Goal: Task Accomplishment & Management: Complete application form

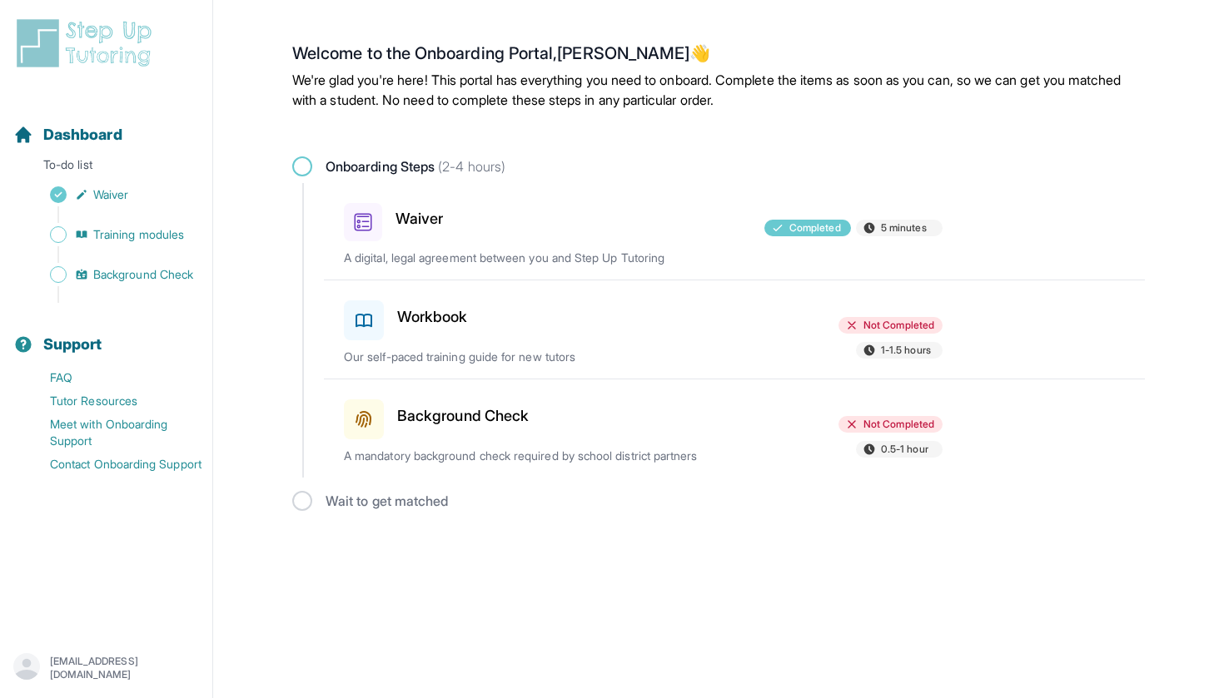
click at [554, 309] on div at bounding box center [643, 317] width 194 height 47
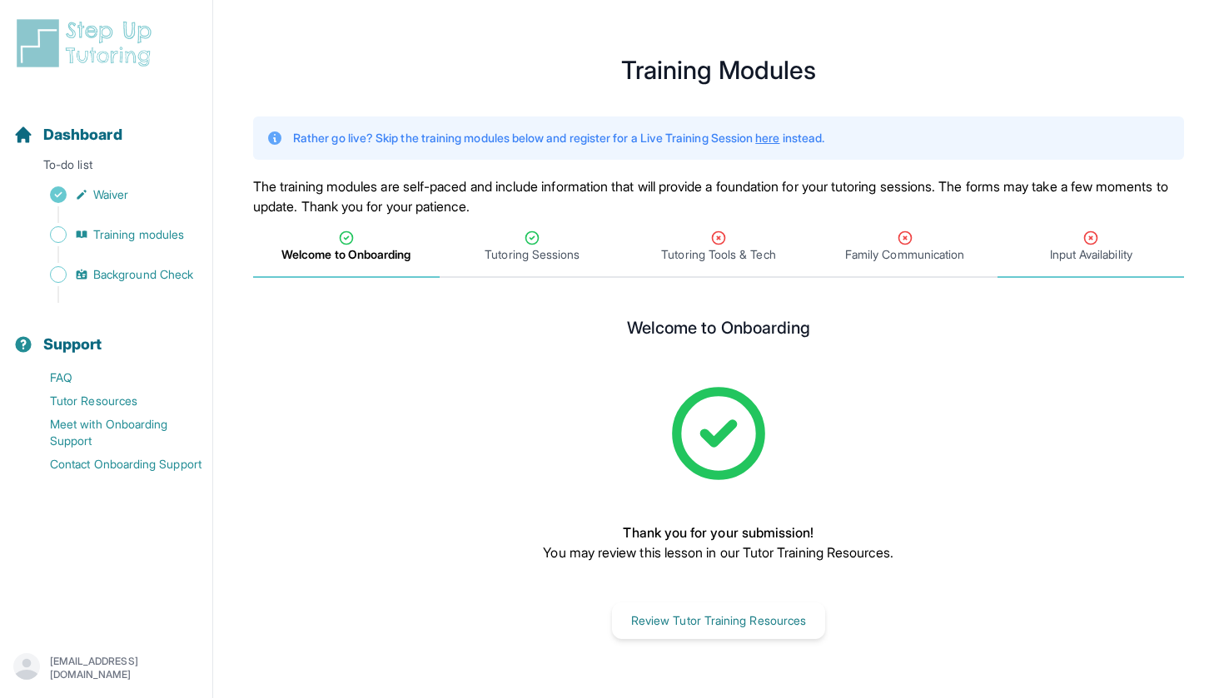
click at [1050, 248] on span "Input Availability" at bounding box center [1091, 254] width 82 height 17
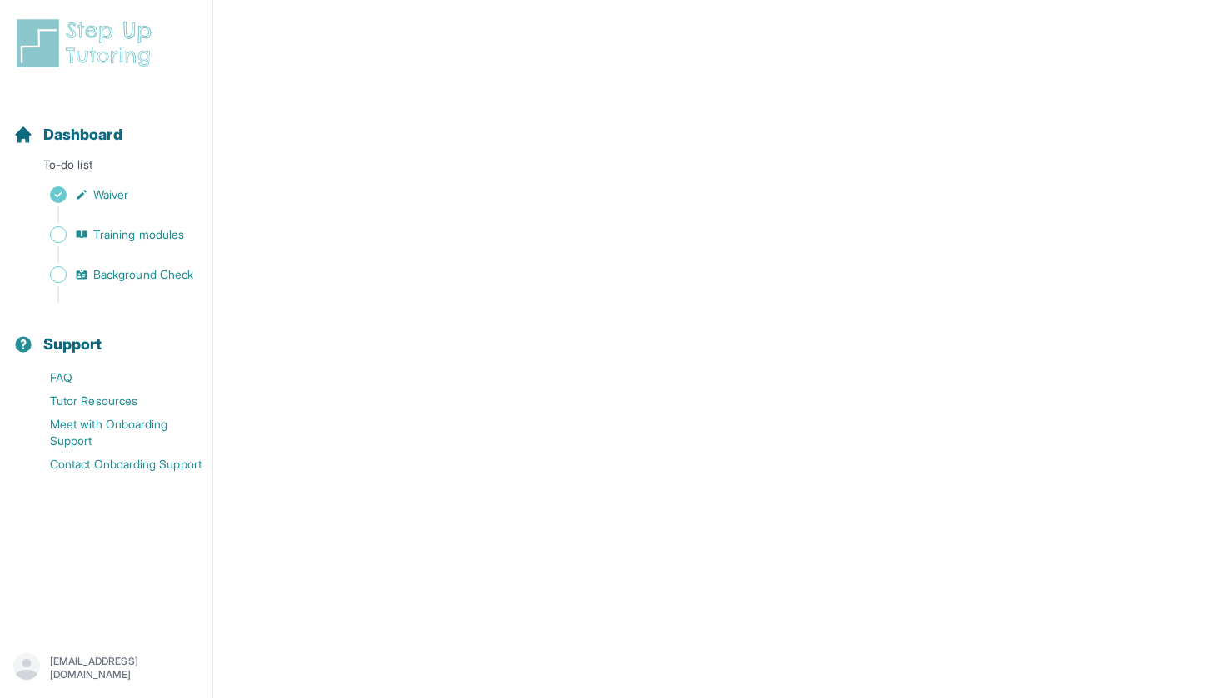
scroll to position [148, 0]
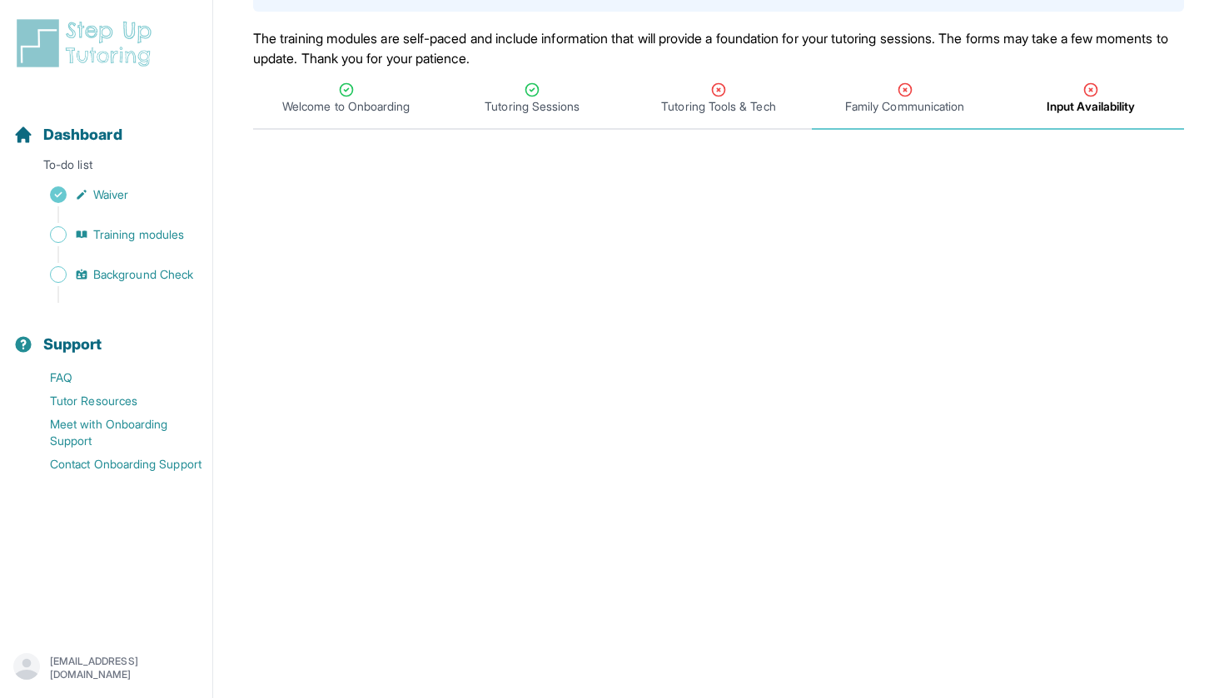
click at [916, 104] on span "Family Communication" at bounding box center [904, 106] width 119 height 17
click at [1086, 110] on span "Input Availability" at bounding box center [1091, 106] width 82 height 17
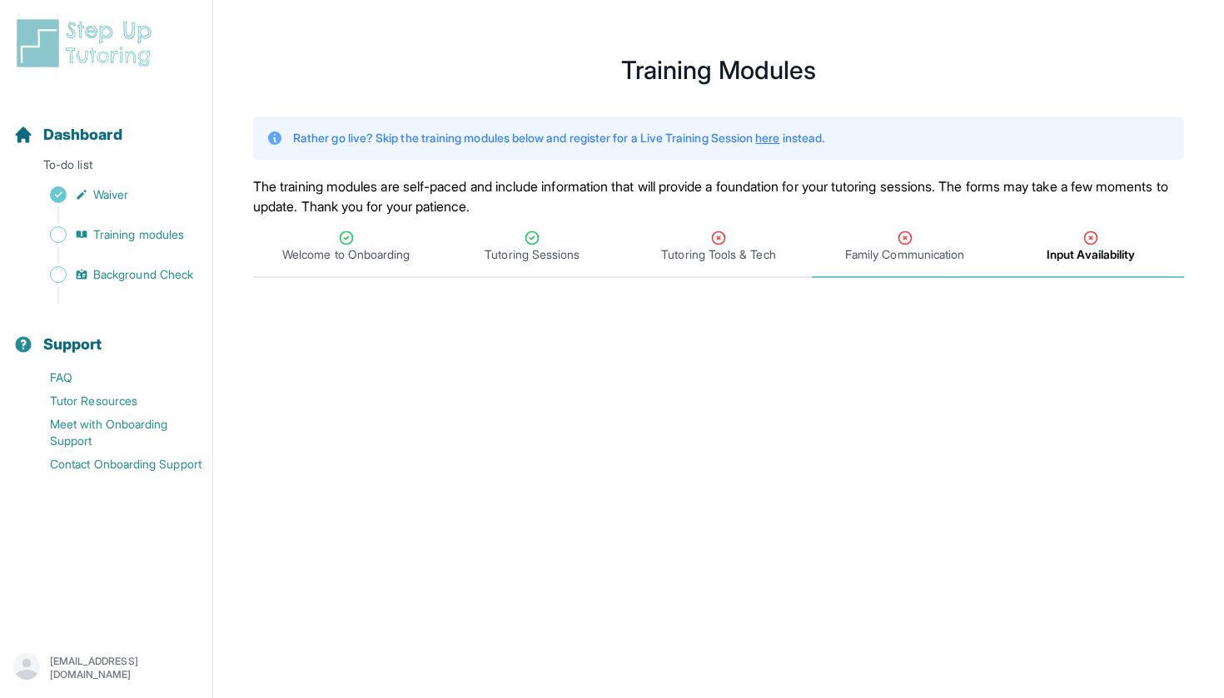
scroll to position [0, 0]
click at [925, 247] on span "Family Communication" at bounding box center [904, 254] width 119 height 17
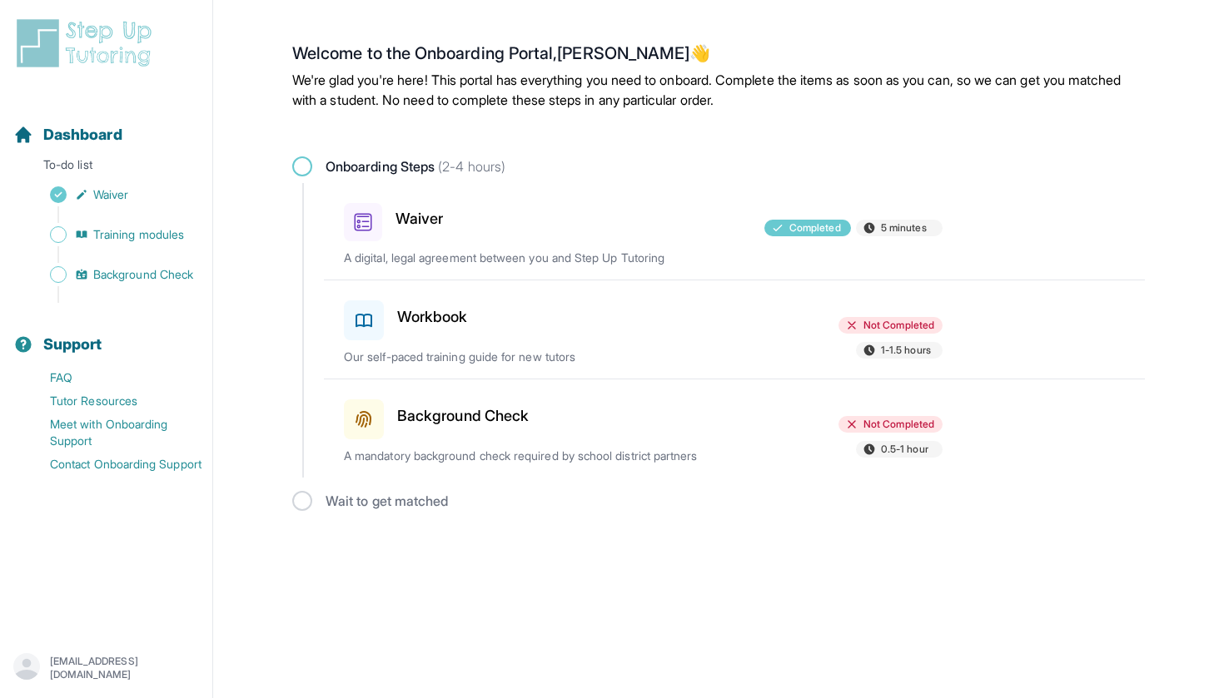
click at [679, 333] on div "Workbook Not Completed 1-1.5 hours Our self-paced training guide for new tutors" at bounding box center [744, 330] width 801 height 98
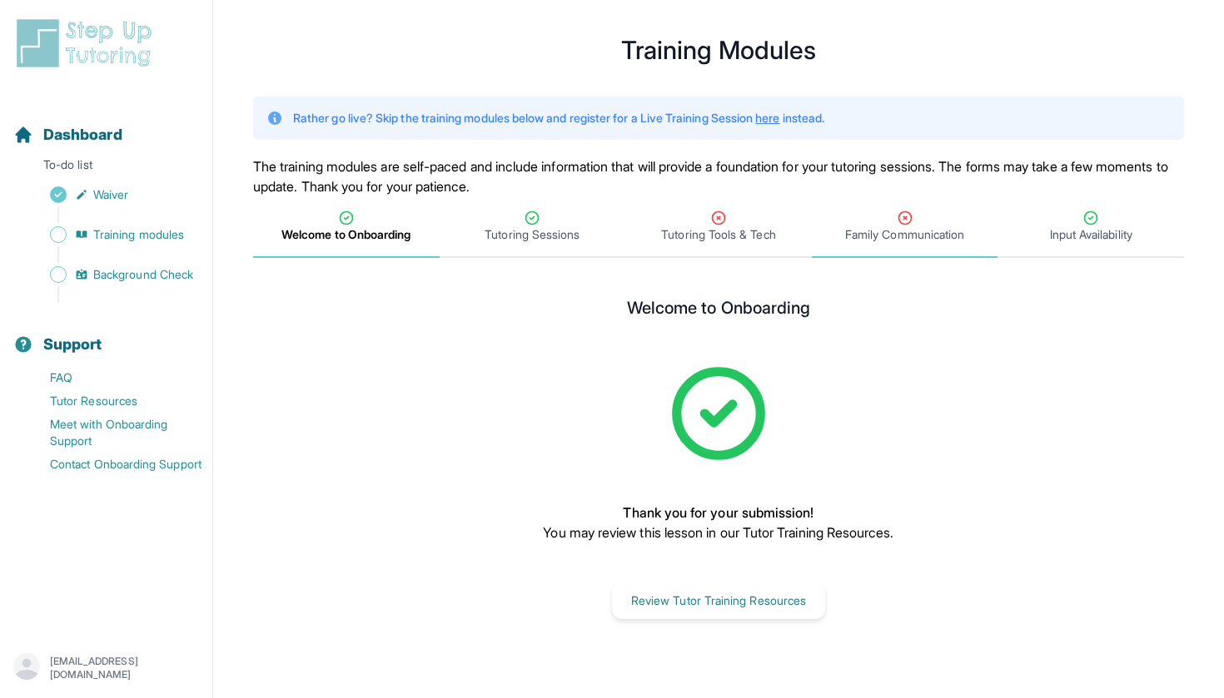
scroll to position [20, 0]
click at [849, 218] on div "Family Communication" at bounding box center [905, 226] width 180 height 33
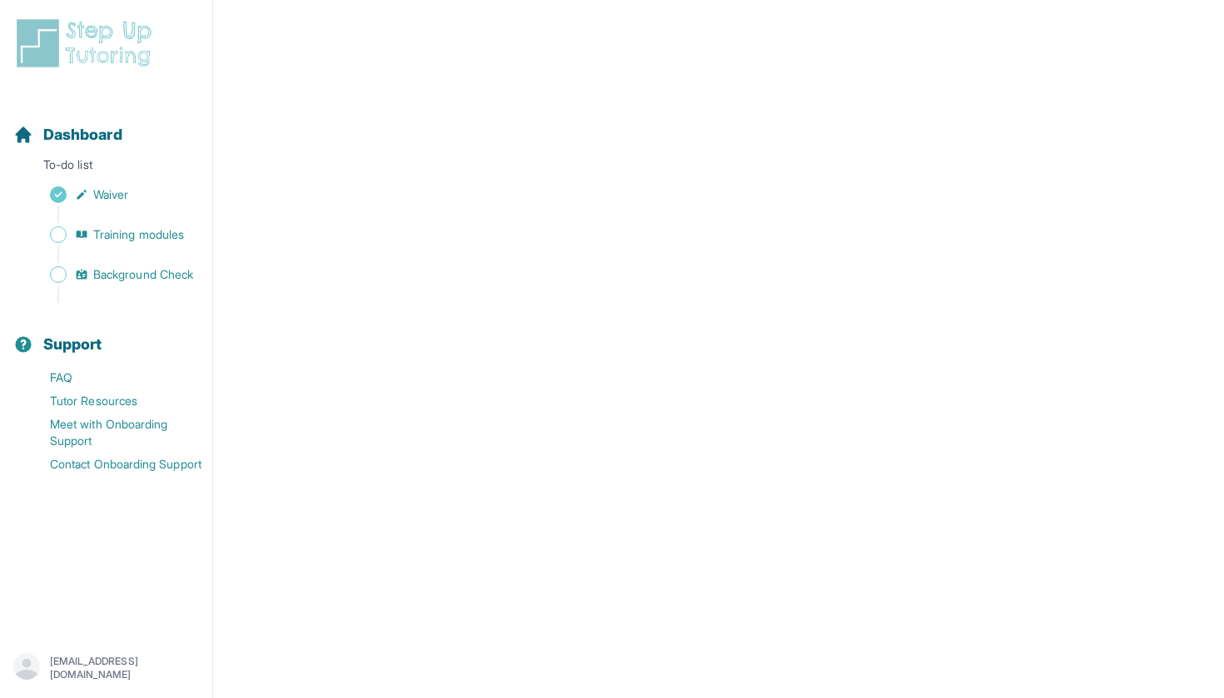
scroll to position [335, 0]
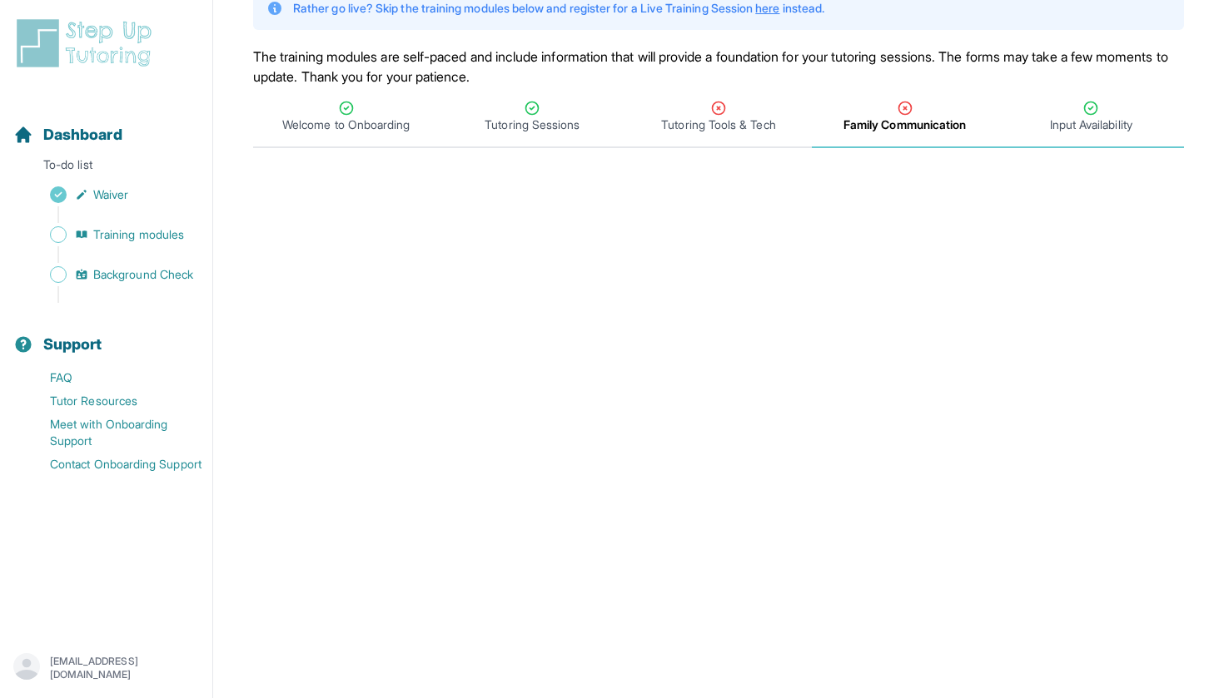
click at [1115, 98] on span "Input Availability" at bounding box center [1090, 118] width 186 height 62
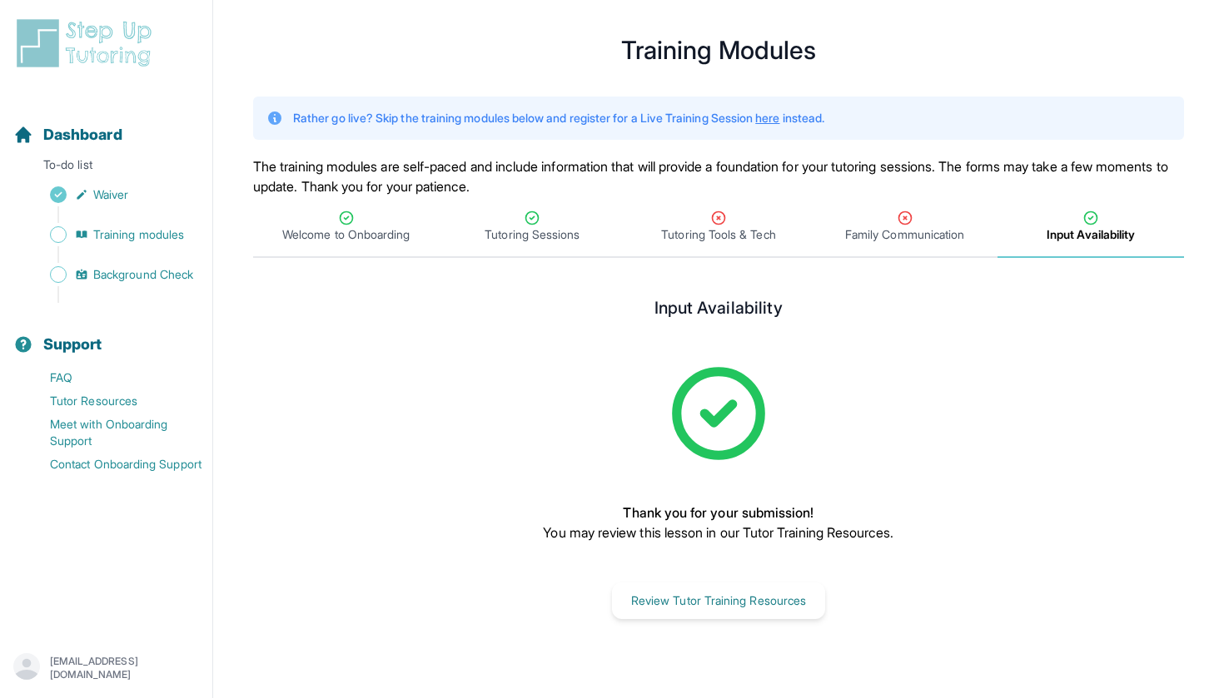
scroll to position [20, 0]
click at [903, 215] on icon "Tabs" at bounding box center [905, 218] width 17 height 17
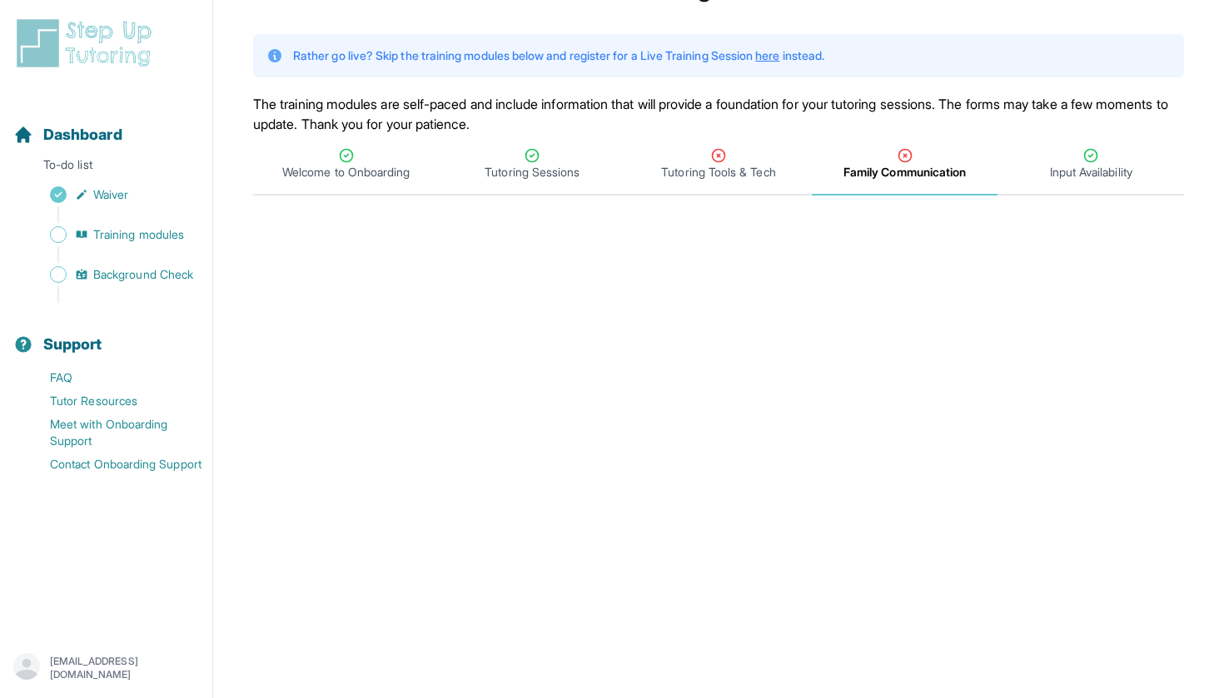
scroll to position [62, 0]
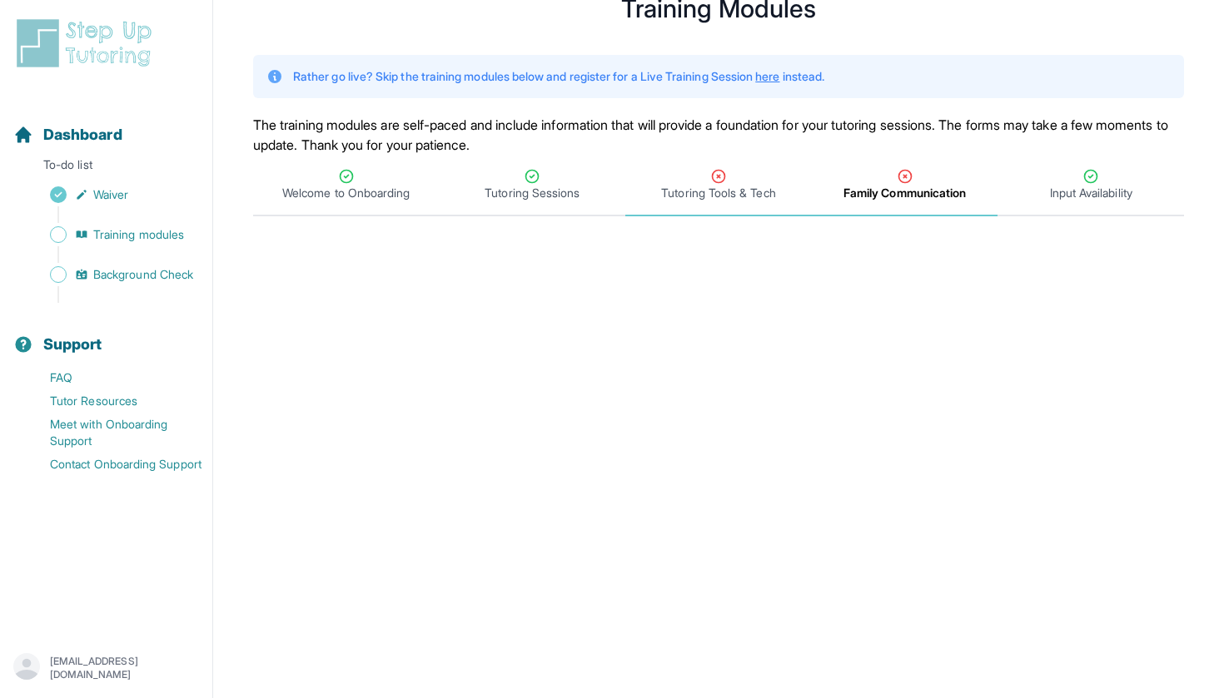
click at [698, 196] on span "Tutoring Tools & Tech" at bounding box center [718, 193] width 114 height 17
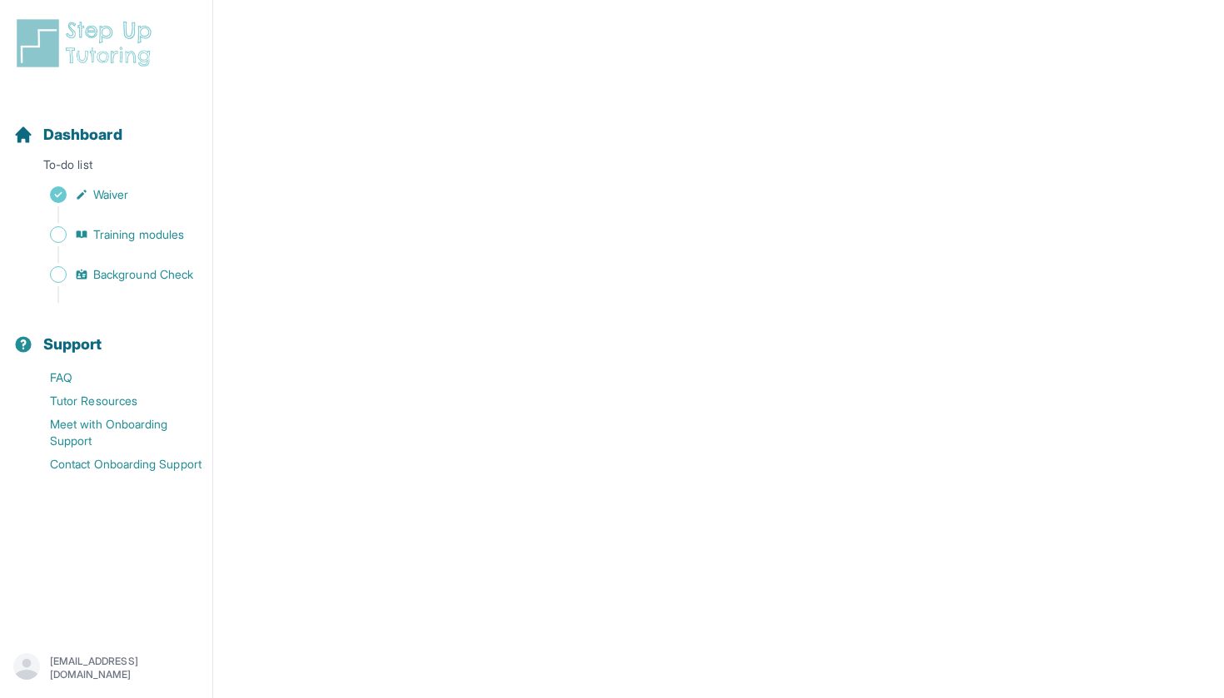
scroll to position [276, 0]
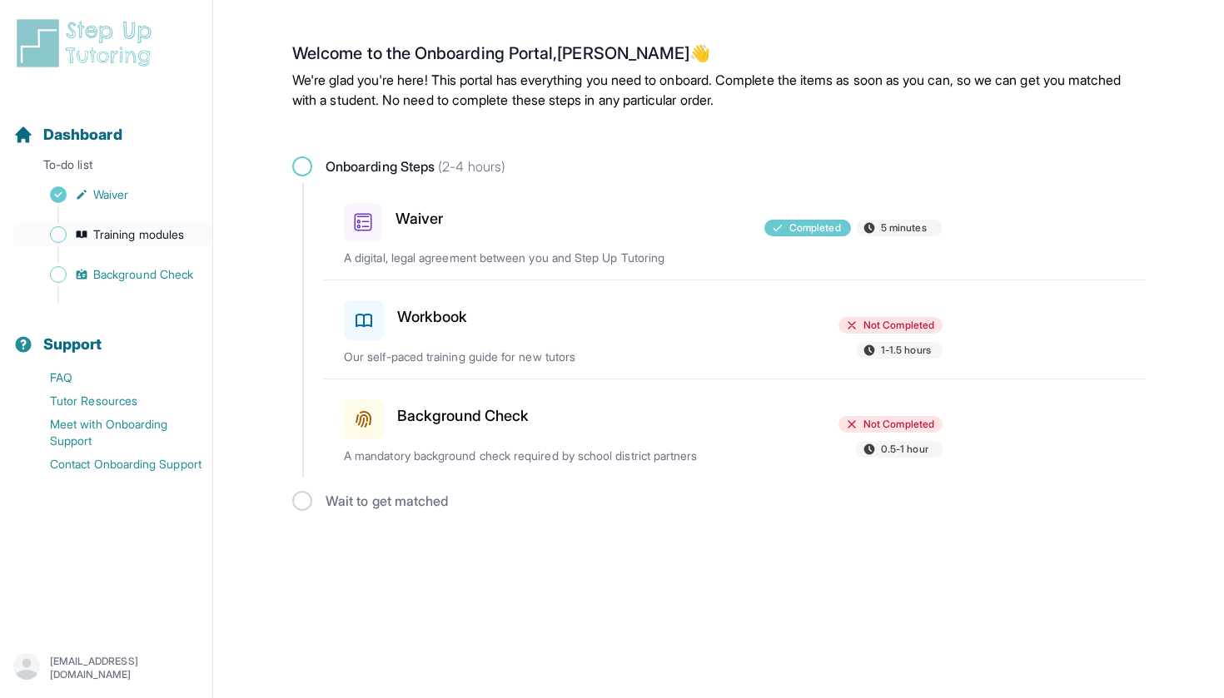
click at [152, 227] on span "Training modules" at bounding box center [138, 234] width 91 height 17
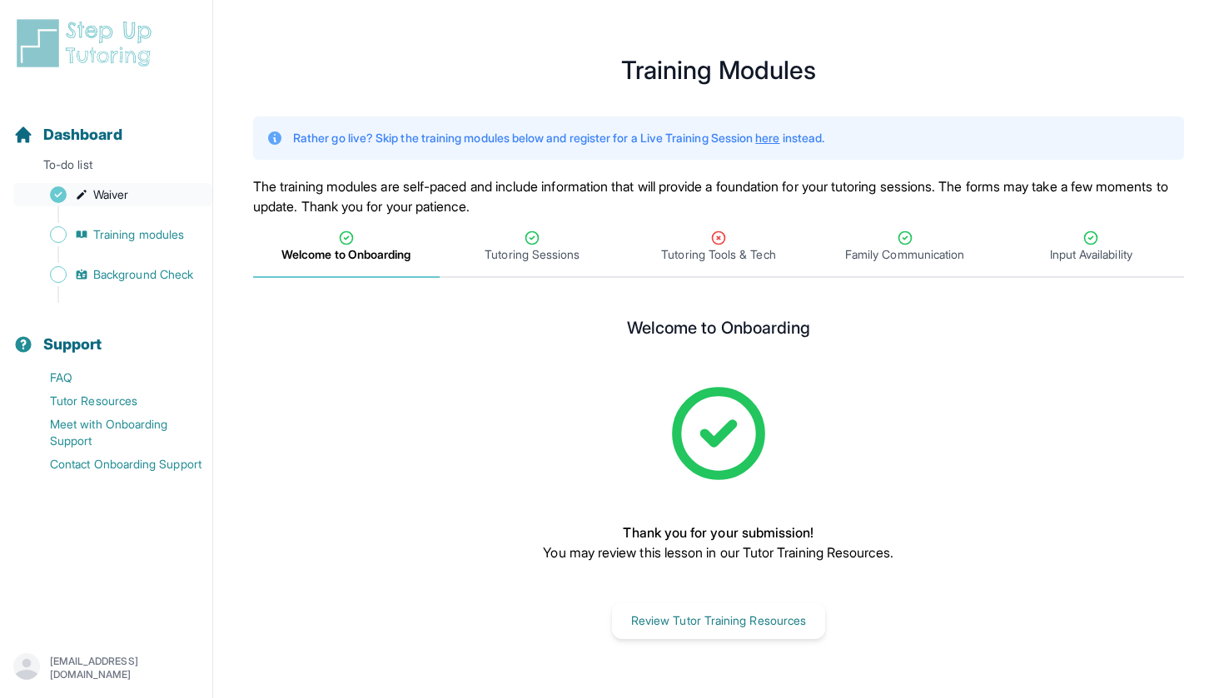
click at [97, 197] on span "Waiver" at bounding box center [110, 194] width 35 height 17
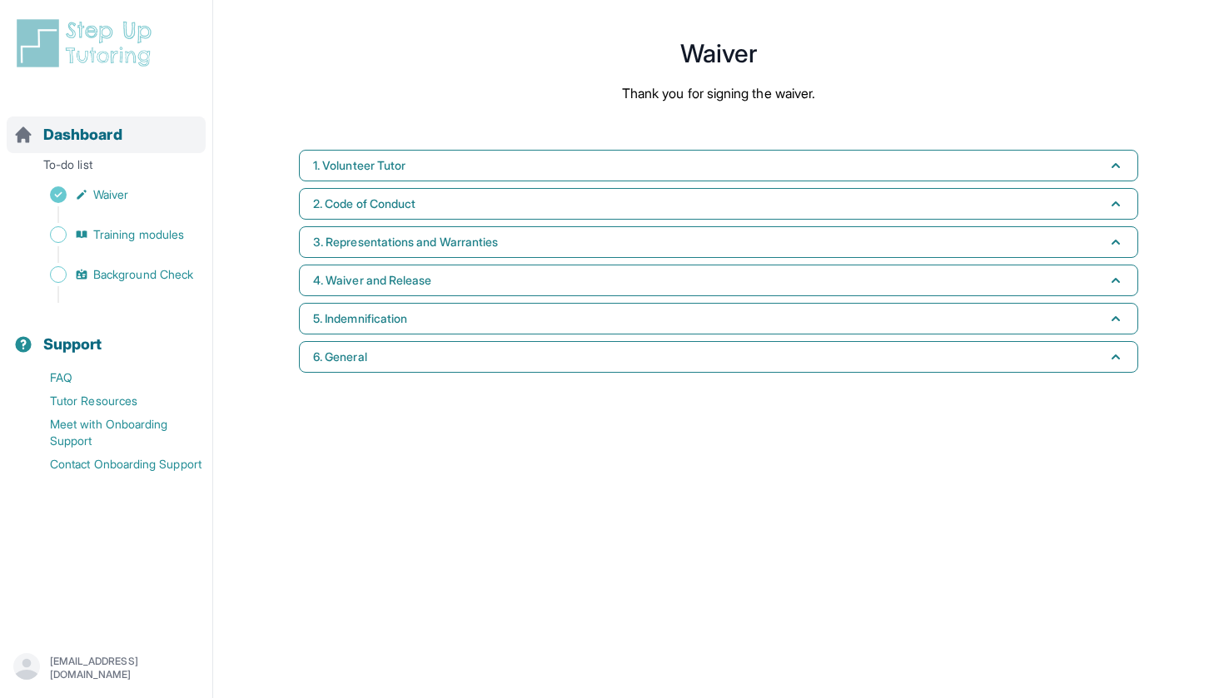
click at [94, 143] on span "Dashboard" at bounding box center [82, 134] width 79 height 23
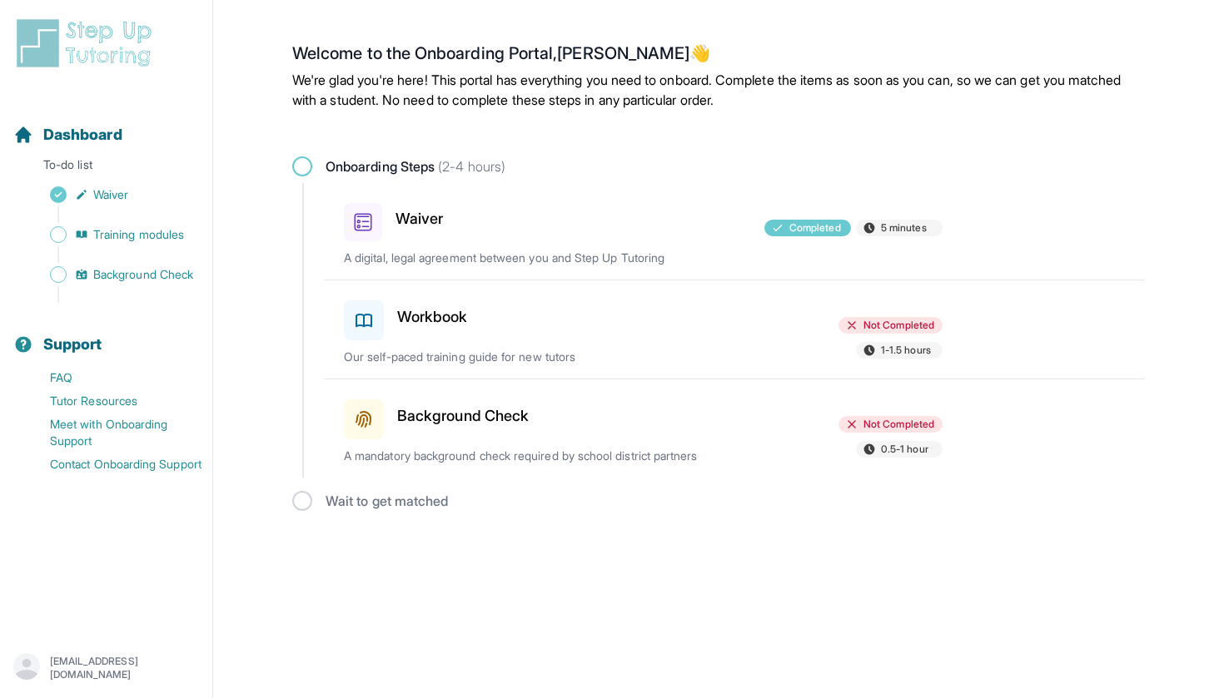
click at [634, 380] on div "Background Check Not Completed 0.5-1 hour A mandatory background check required…" at bounding box center [744, 429] width 801 height 98
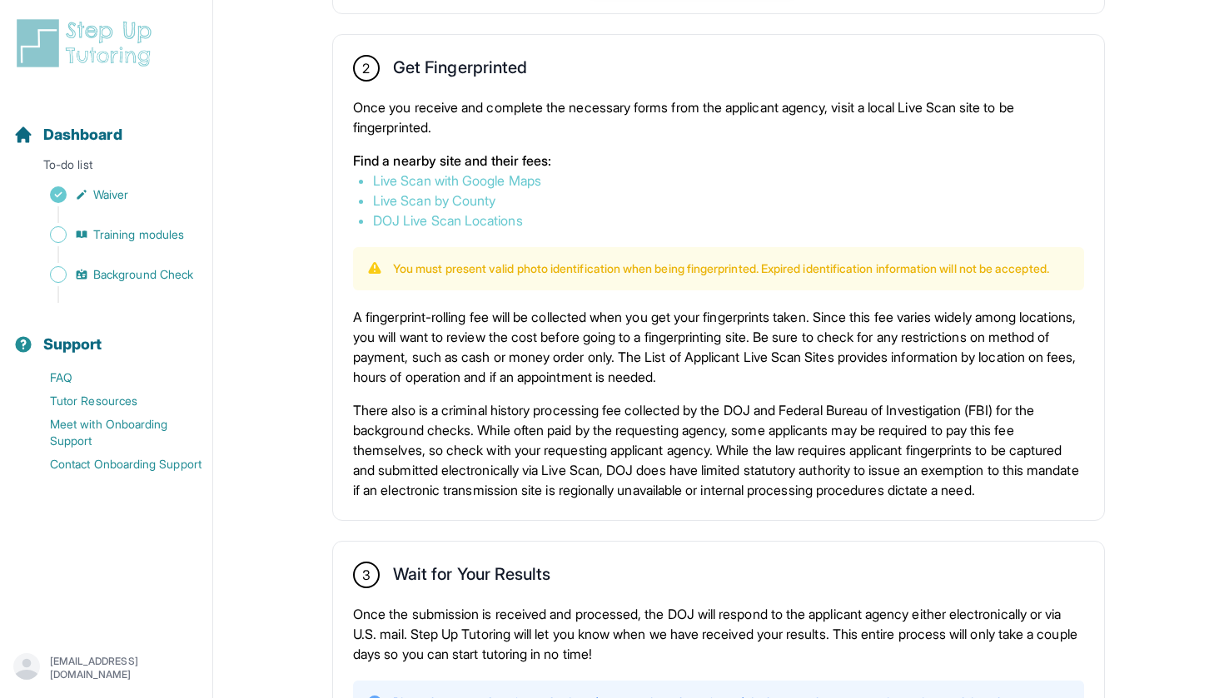
scroll to position [901, 0]
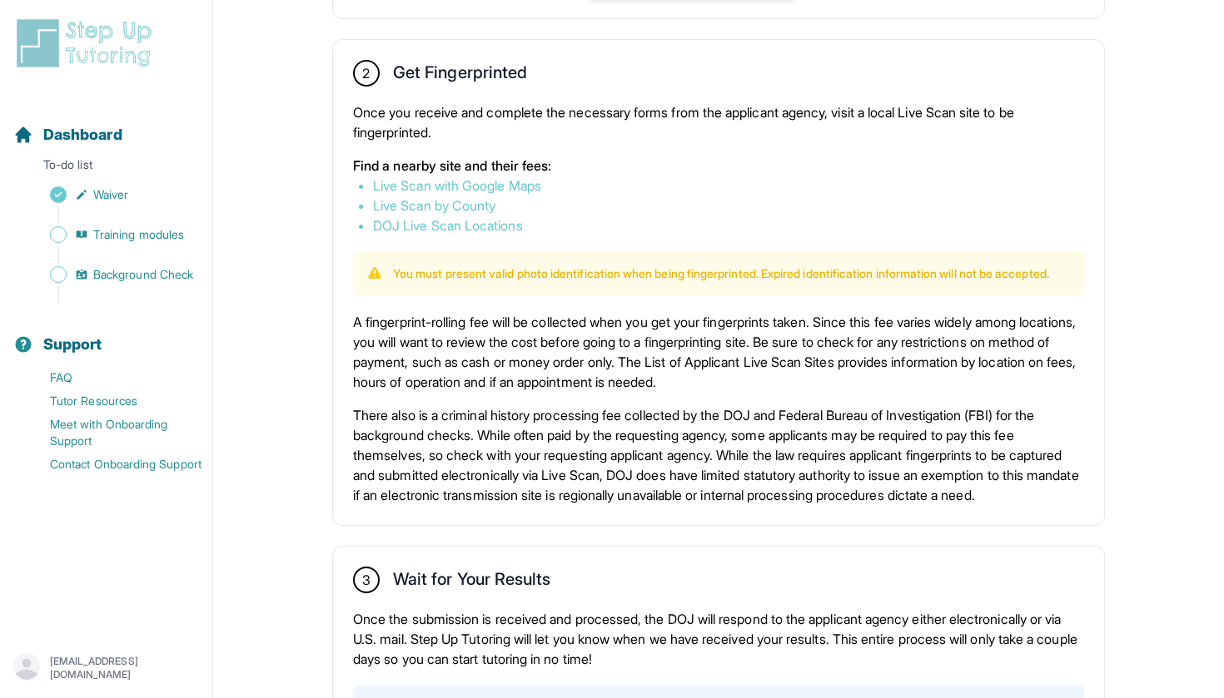
drag, startPoint x: 497, startPoint y: 224, endPoint x: 1121, endPoint y: -4, distance: 664.8
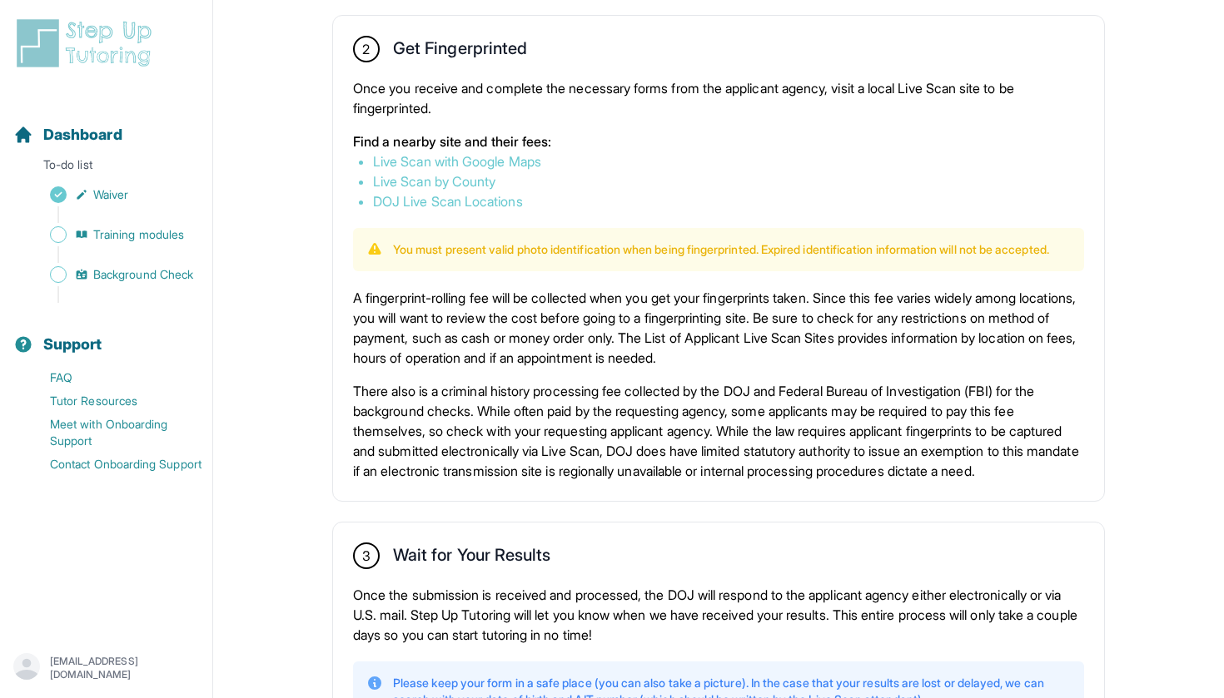
scroll to position [921, 0]
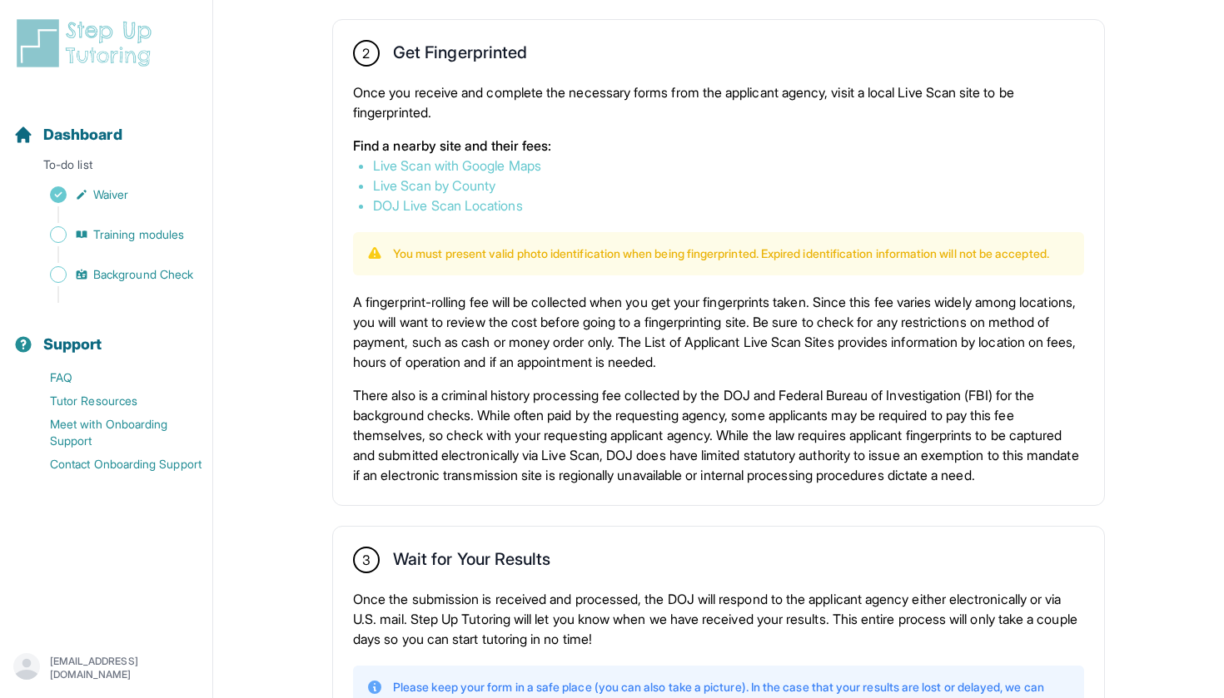
drag, startPoint x: 473, startPoint y: 164, endPoint x: 926, endPoint y: -10, distance: 485.2
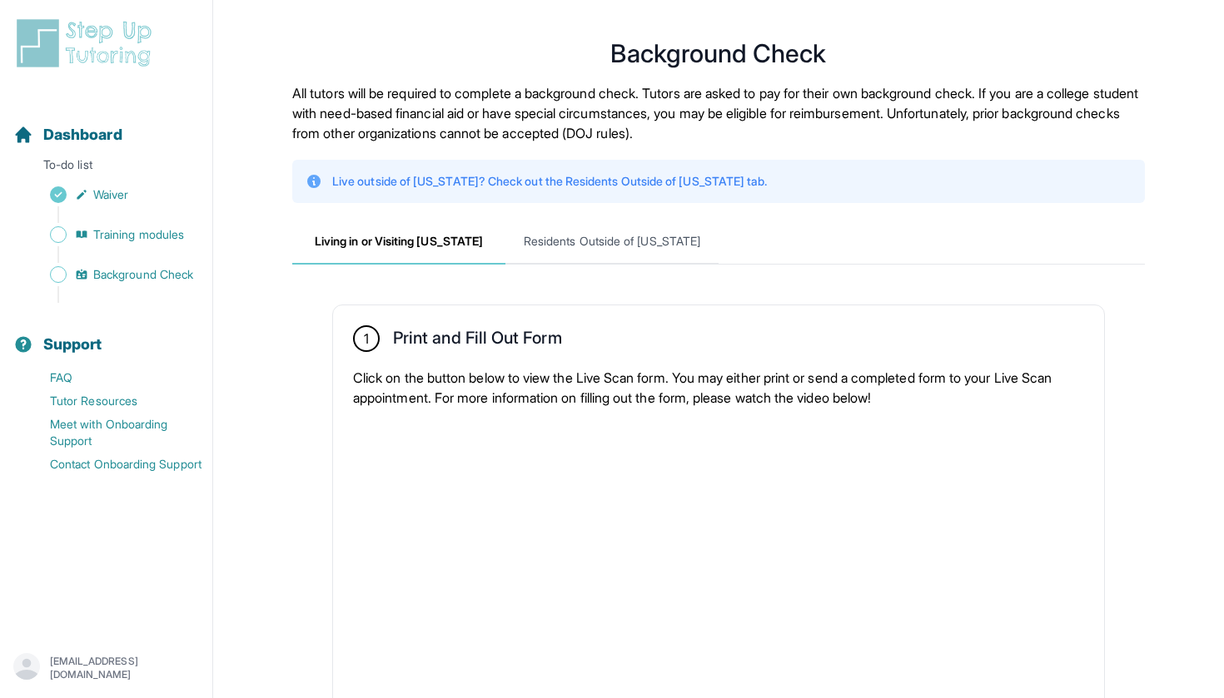
scroll to position [0, 0]
click at [637, 244] on span "Residents Outside of [US_STATE]" at bounding box center [611, 242] width 213 height 45
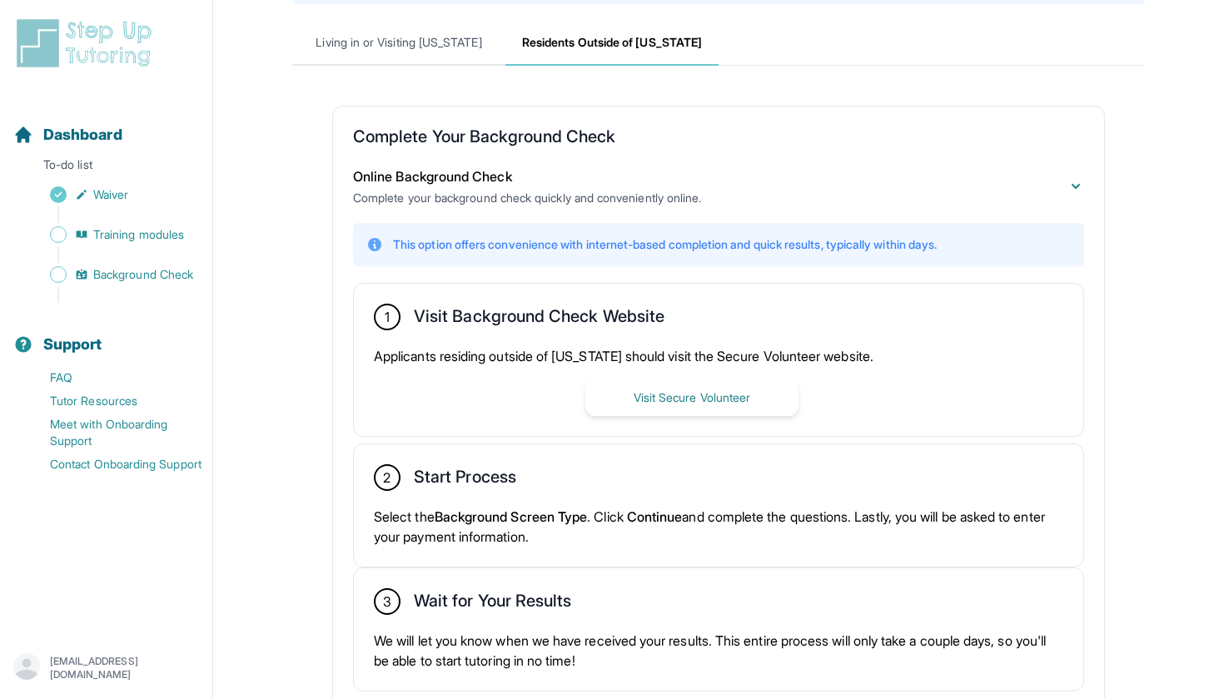
scroll to position [196, 0]
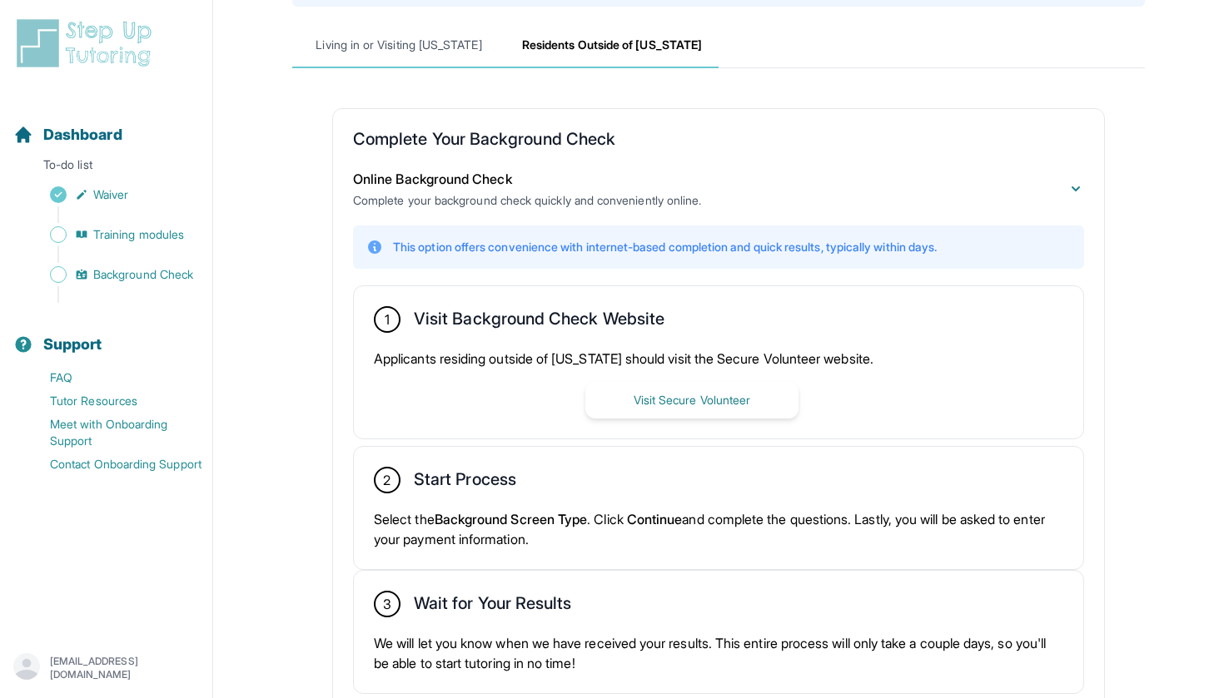
click at [395, 56] on span "Living in or Visiting [US_STATE]" at bounding box center [398, 45] width 213 height 45
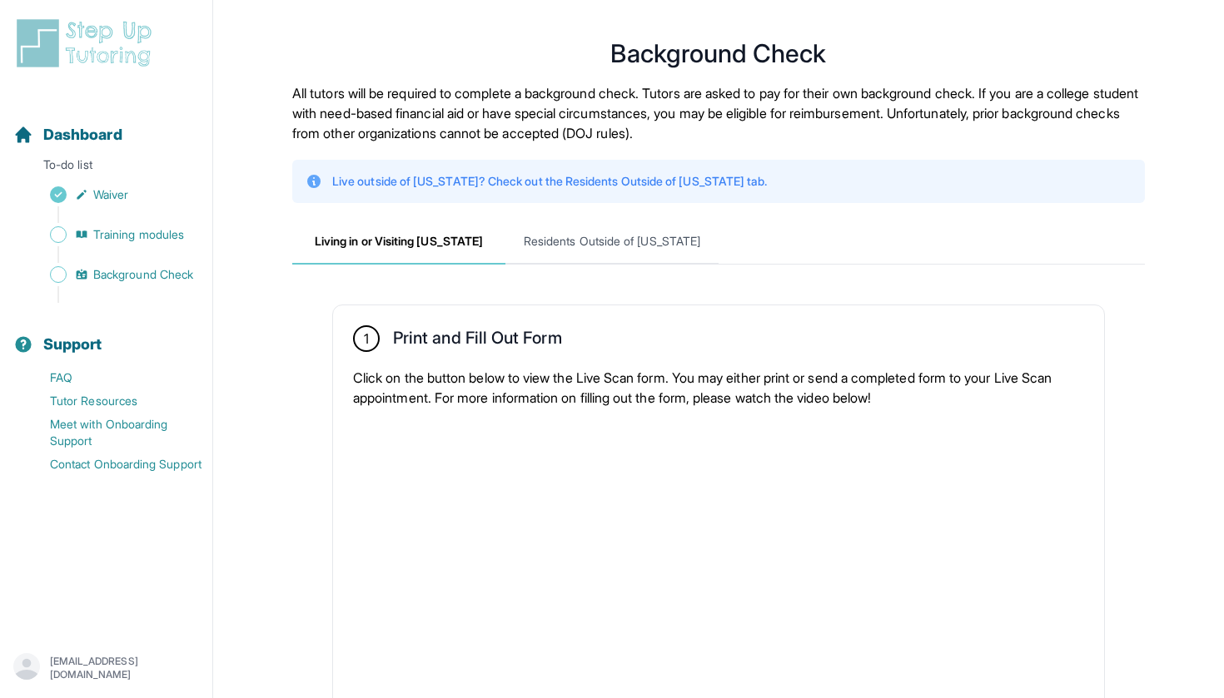
scroll to position [0, 0]
click at [128, 241] on span "Training modules" at bounding box center [138, 234] width 91 height 17
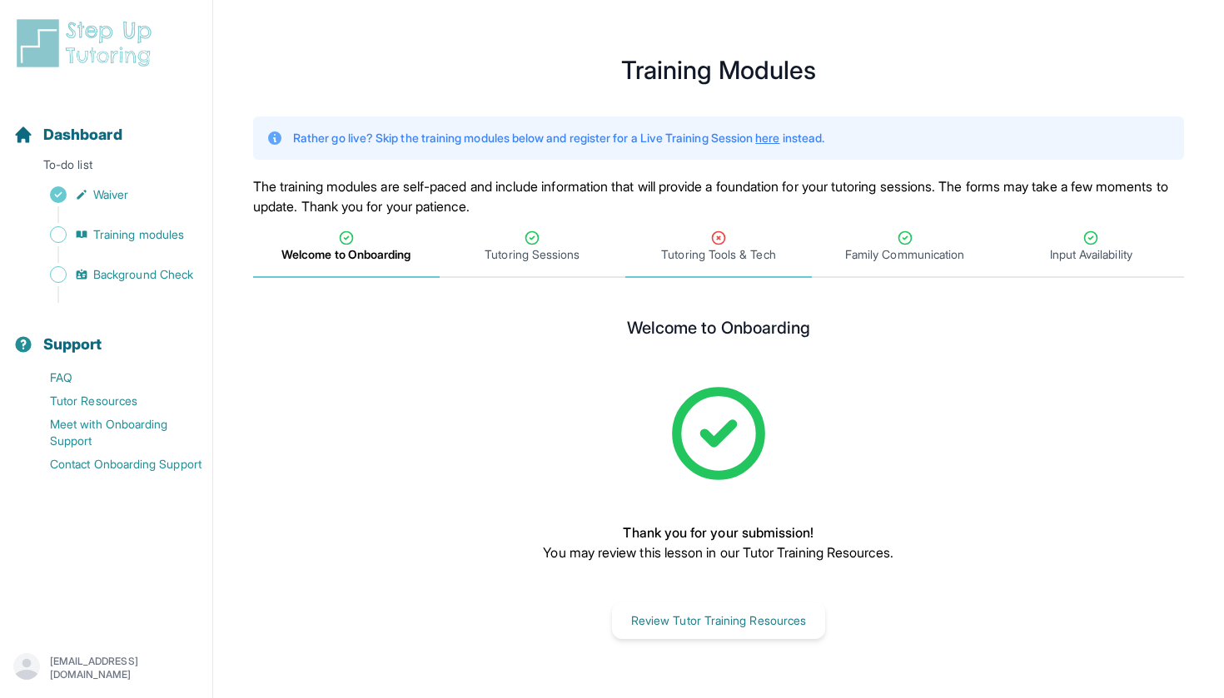
click at [714, 261] on span "Tutoring Tools & Tech" at bounding box center [718, 254] width 114 height 17
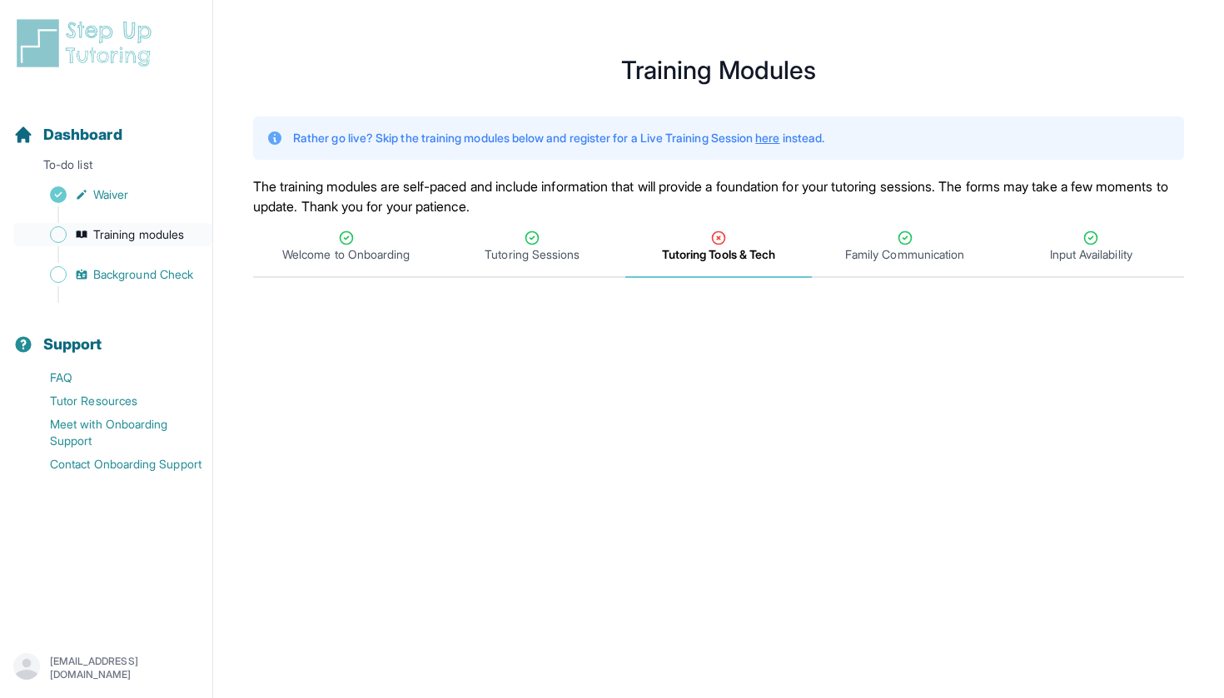
click at [132, 234] on span "Training modules" at bounding box center [138, 234] width 91 height 17
